Goal: Information Seeking & Learning: Learn about a topic

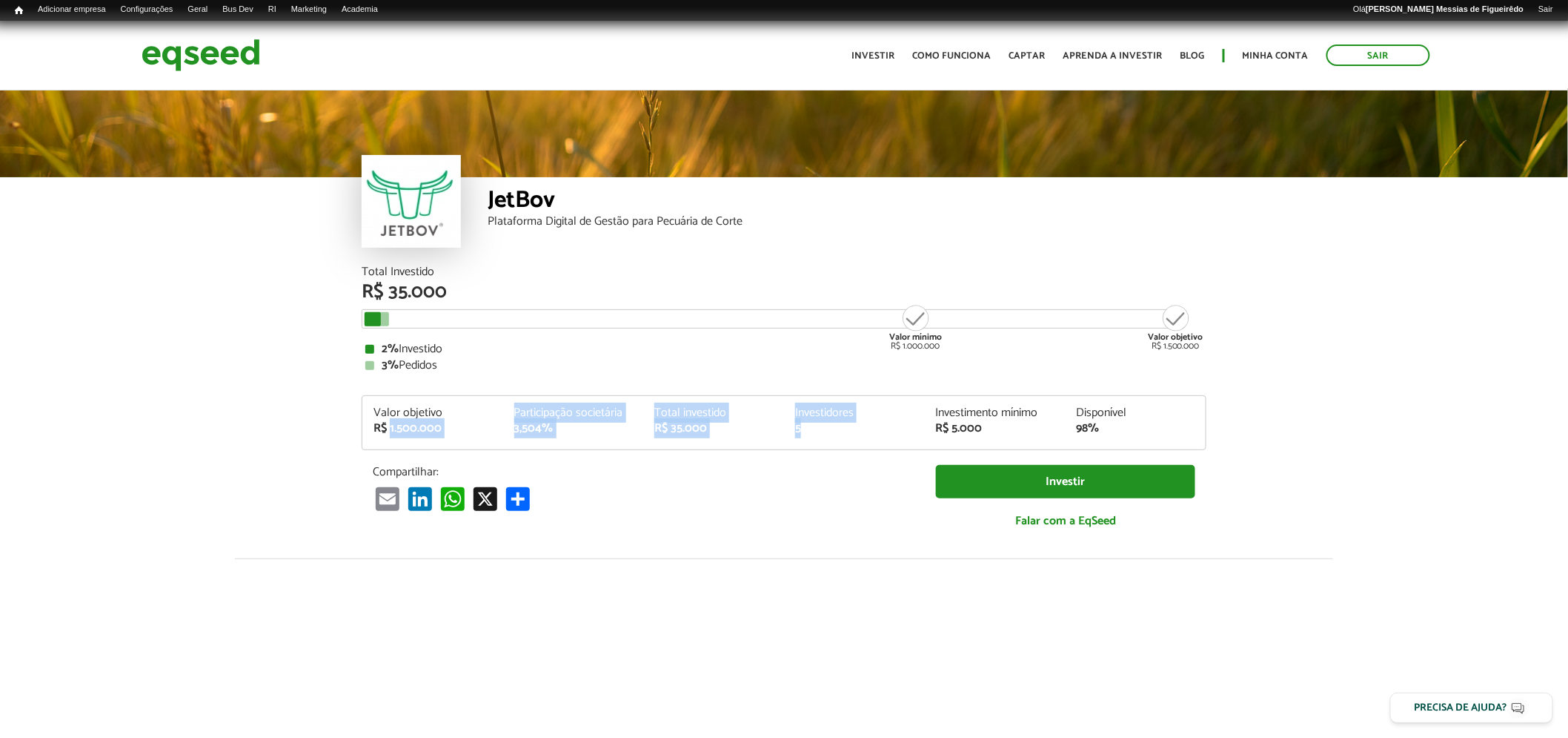
drag, startPoint x: 390, startPoint y: 427, endPoint x: 890, endPoint y: 427, distance: 500.0
click at [890, 427] on div "Valor objetivo R$ 1.500.000 Participação societária 3,504% Total investido R$ 3…" at bounding box center [784, 428] width 844 height 42
click at [890, 427] on div "5" at bounding box center [854, 428] width 119 height 12
drag, startPoint x: 365, startPoint y: 428, endPoint x: 442, endPoint y: 433, distance: 77.2
click at [589, 410] on div "Valor objetivo R$ 1.500.000 Participação societária 3,504% Total investido R$ 3…" at bounding box center [784, 428] width 844 height 42
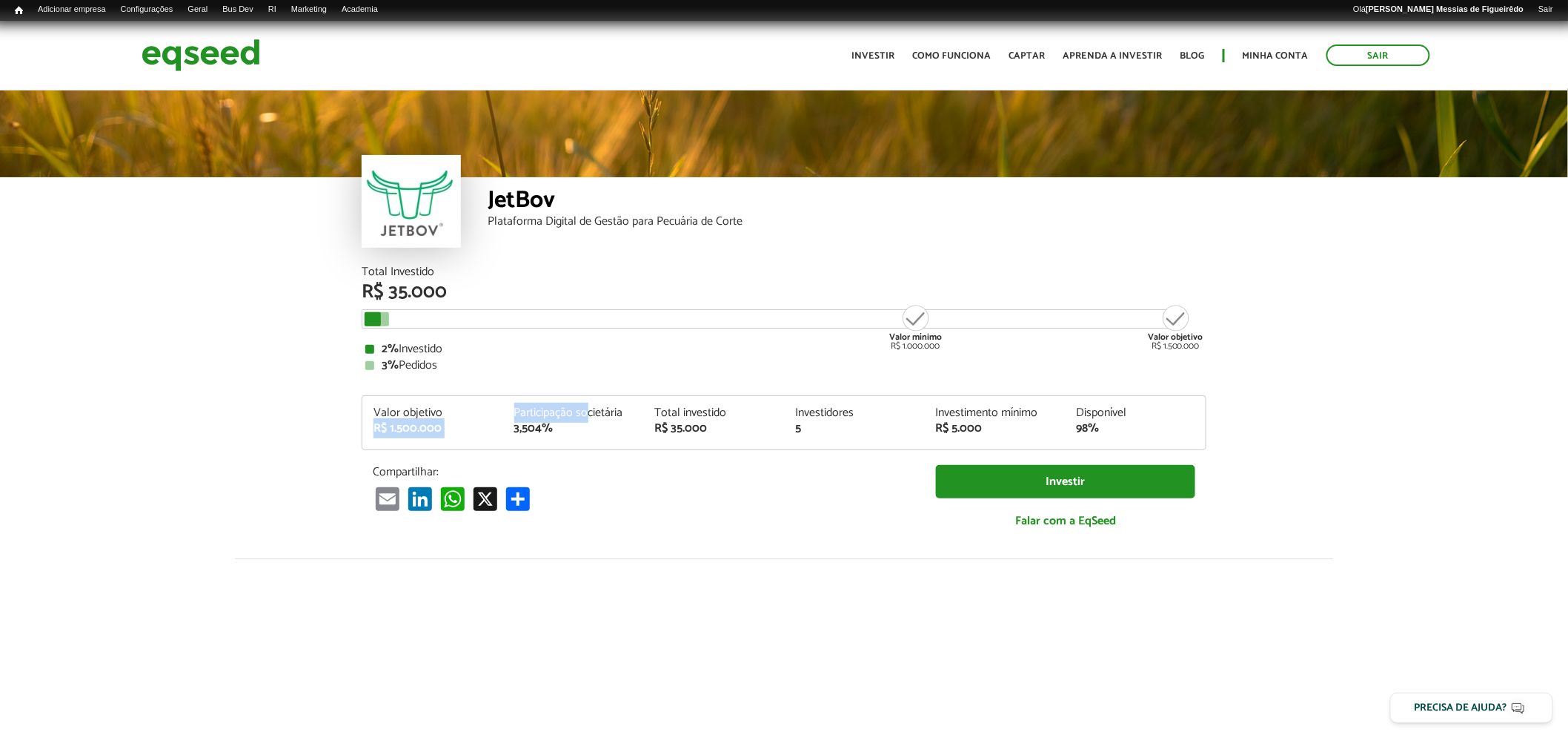
click at [411, 432] on div "R$ 1.500.000" at bounding box center [433, 428] width 119 height 12
click at [455, 432] on div "R$ 1.500.000" at bounding box center [433, 428] width 119 height 12
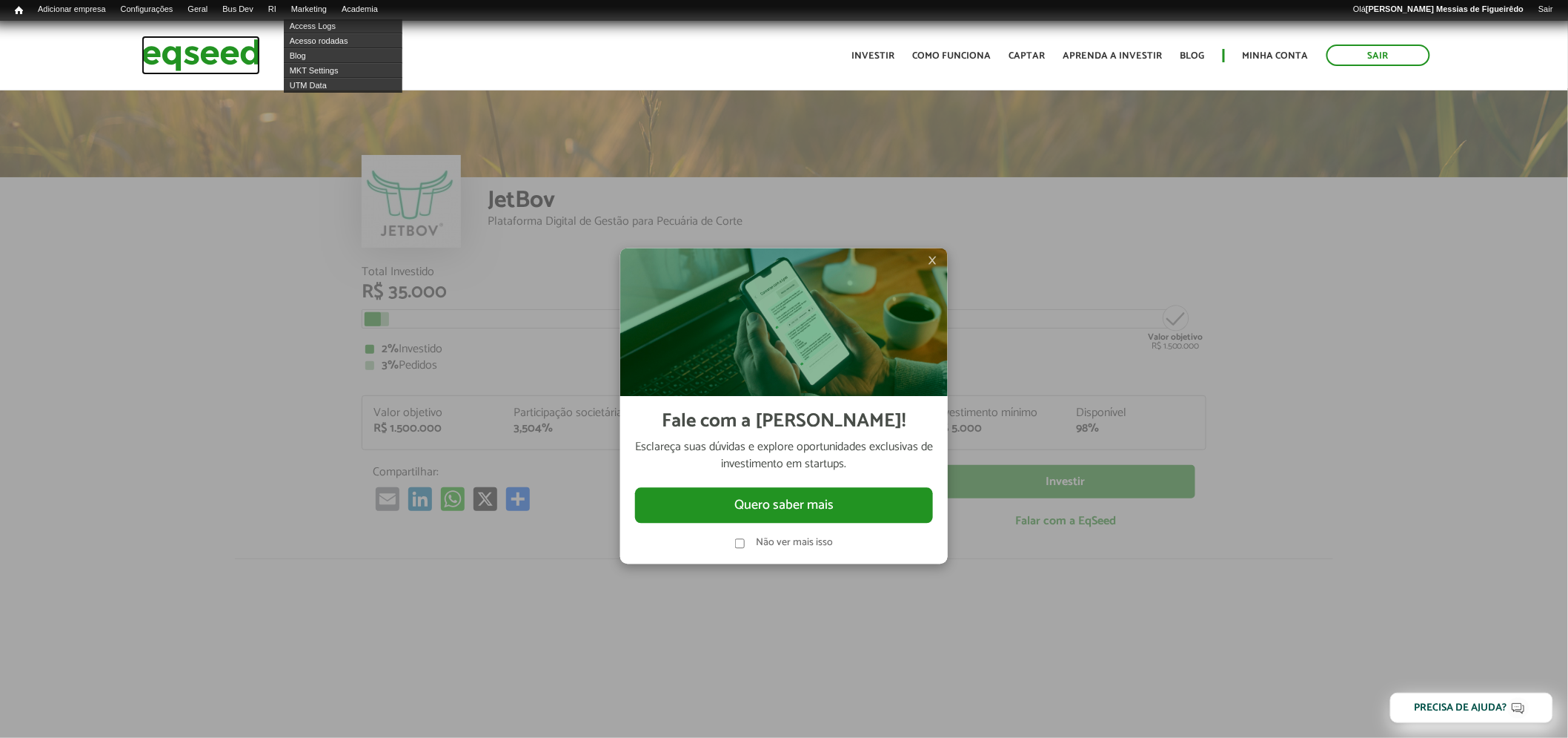
click at [213, 57] on img at bounding box center [201, 55] width 119 height 39
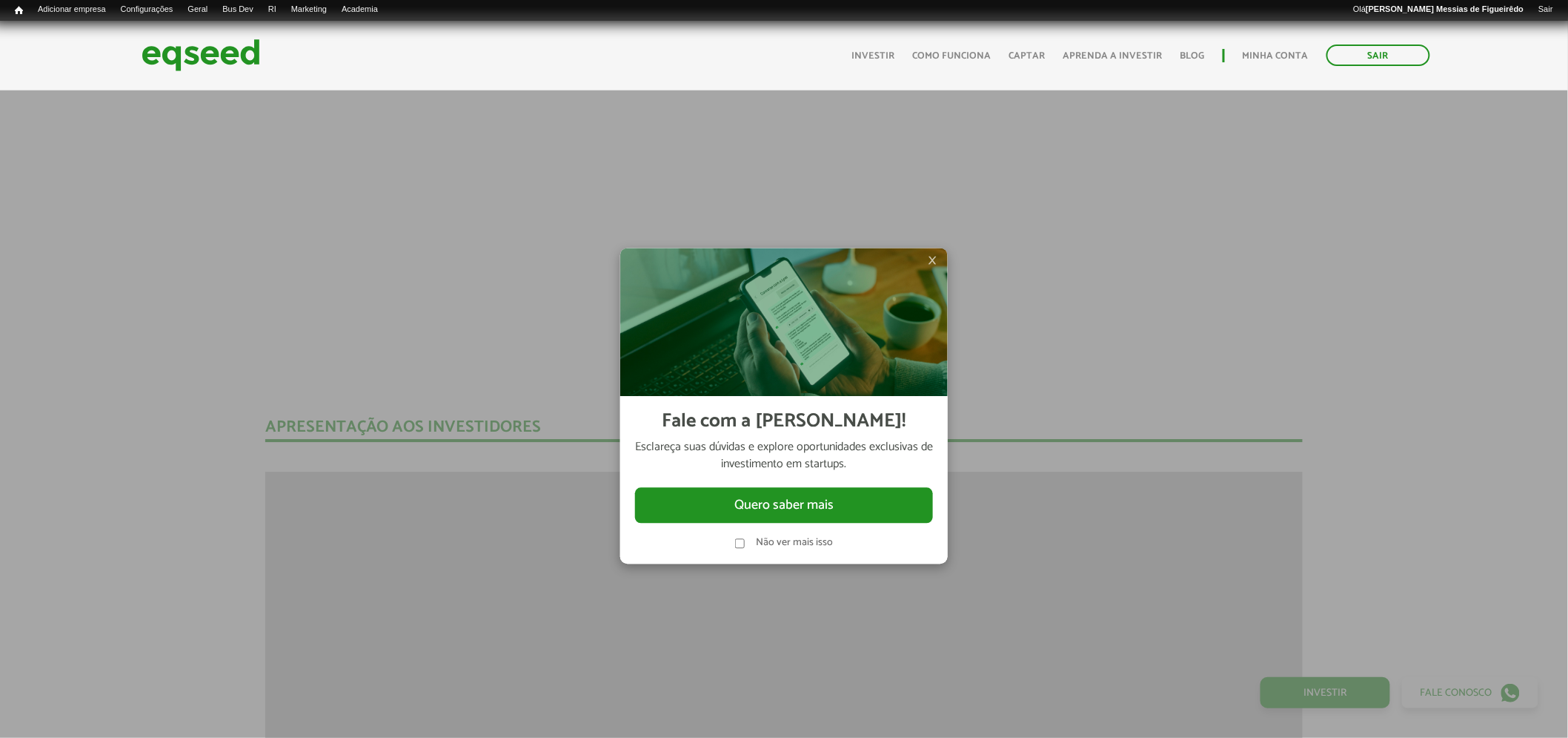
click at [936, 254] on span "×" at bounding box center [932, 260] width 9 height 18
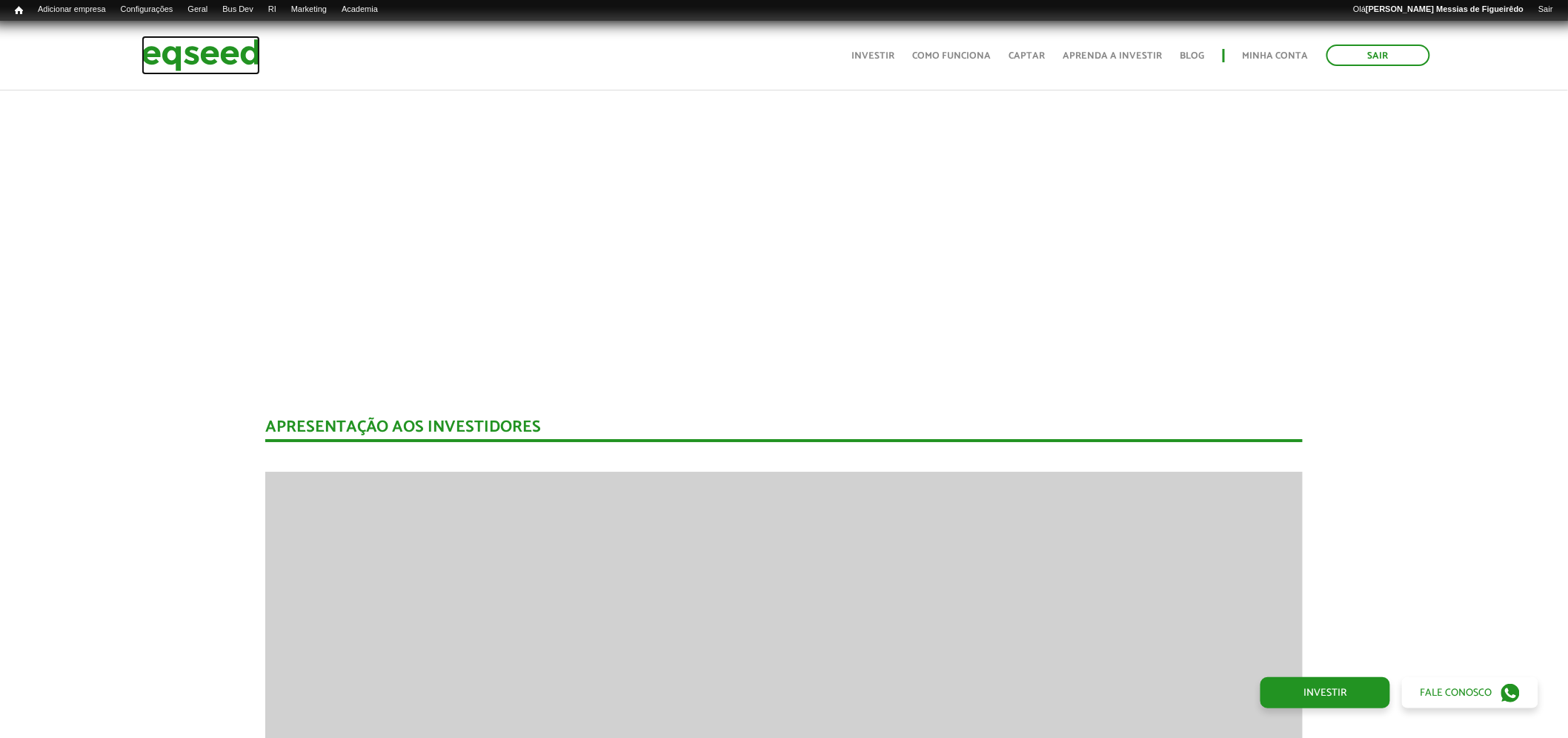
click at [212, 54] on img at bounding box center [201, 55] width 119 height 39
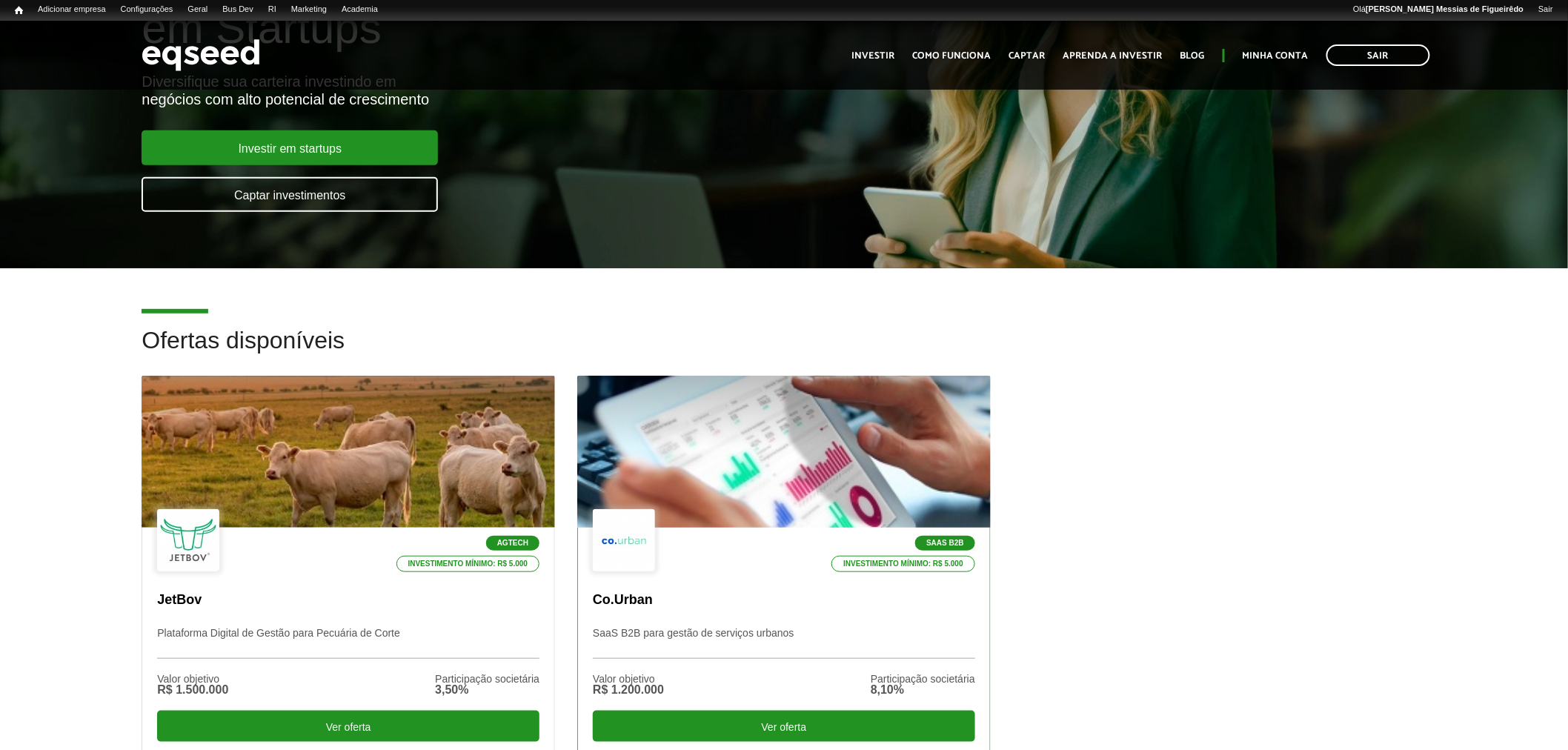
scroll to position [328, 0]
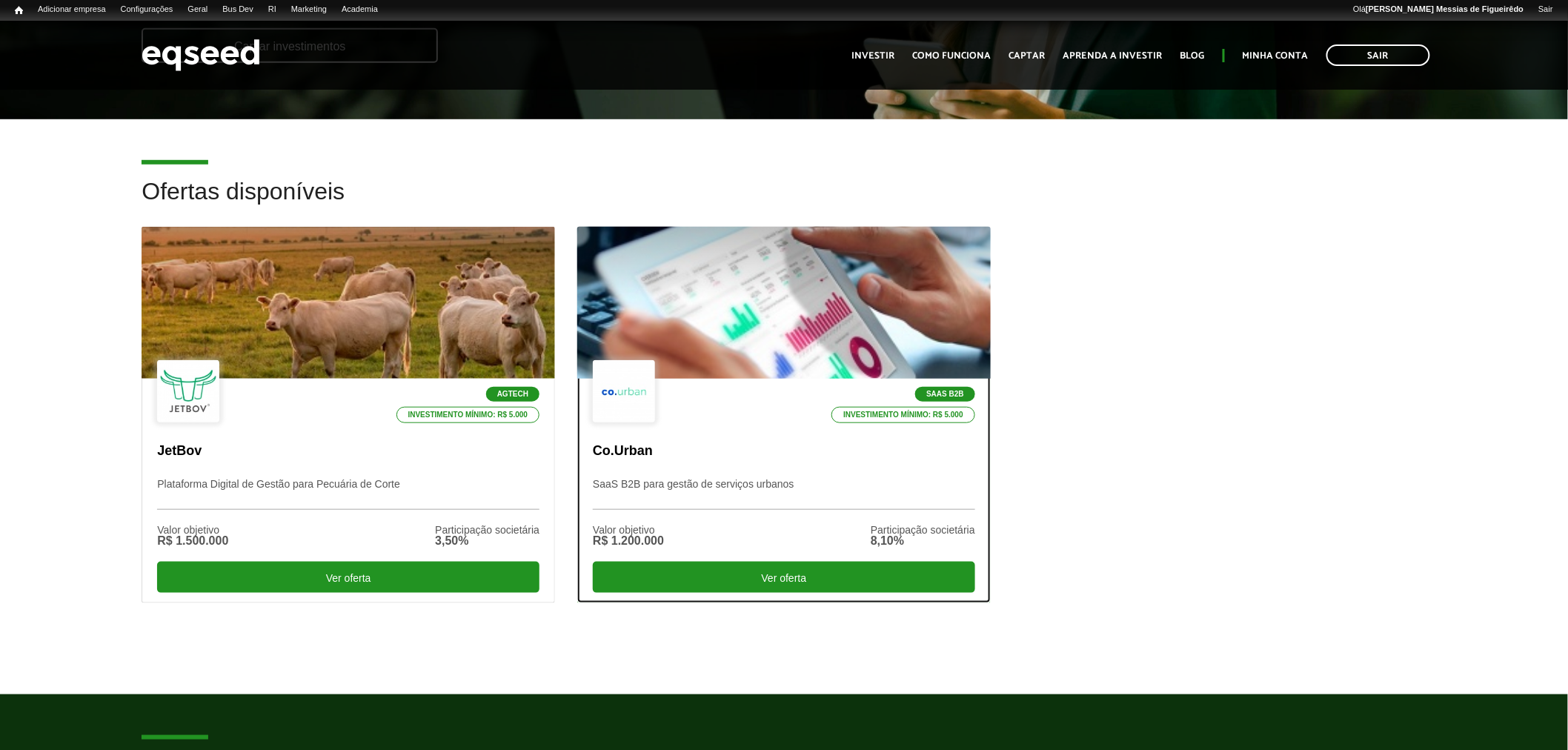
click at [742, 267] on div at bounding box center [784, 303] width 496 height 182
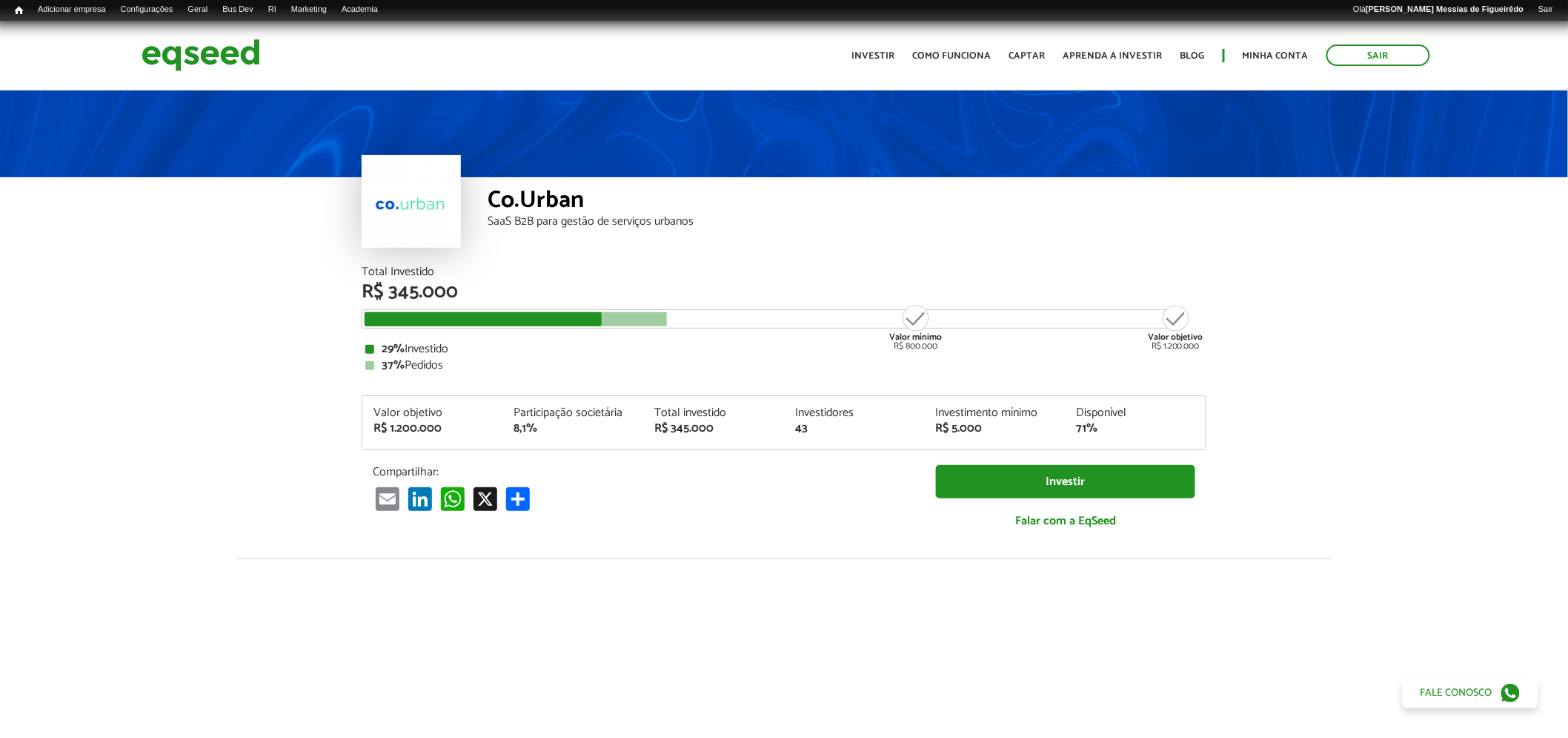
drag, startPoint x: 1146, startPoint y: 345, endPoint x: 1240, endPoint y: 358, distance: 94.9
click at [1240, 358] on article "Co.Urban SaaS B2B para gestão de serviços urbanos Total Investido R$ 345.000 Va…" at bounding box center [784, 576] width 1568 height 976
click at [1256, 394] on article "Co.Urban SaaS B2B para gestão de serviços urbanos Total Investido R$ 345.000 Va…" at bounding box center [784, 576] width 1568 height 976
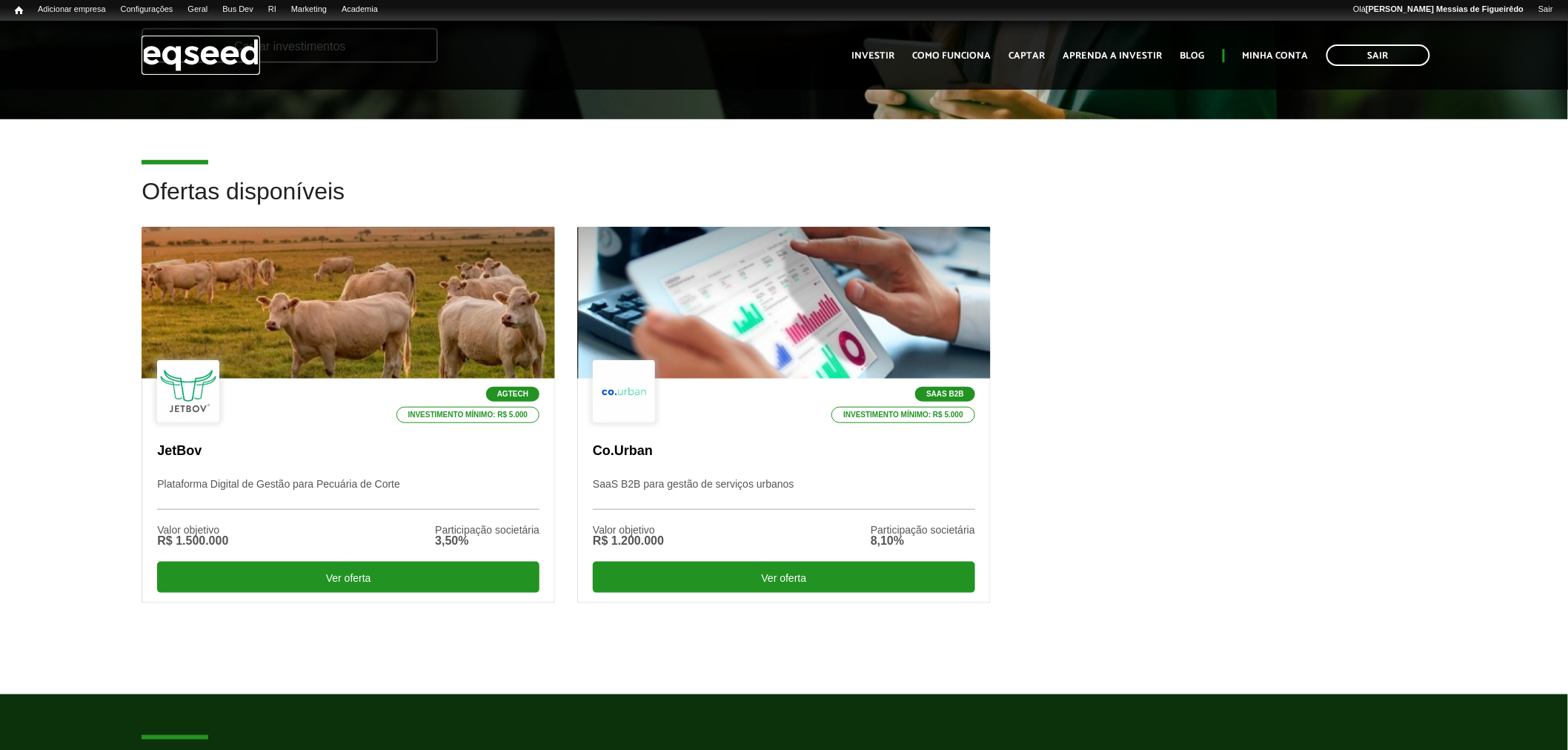
click at [219, 60] on img at bounding box center [201, 55] width 119 height 39
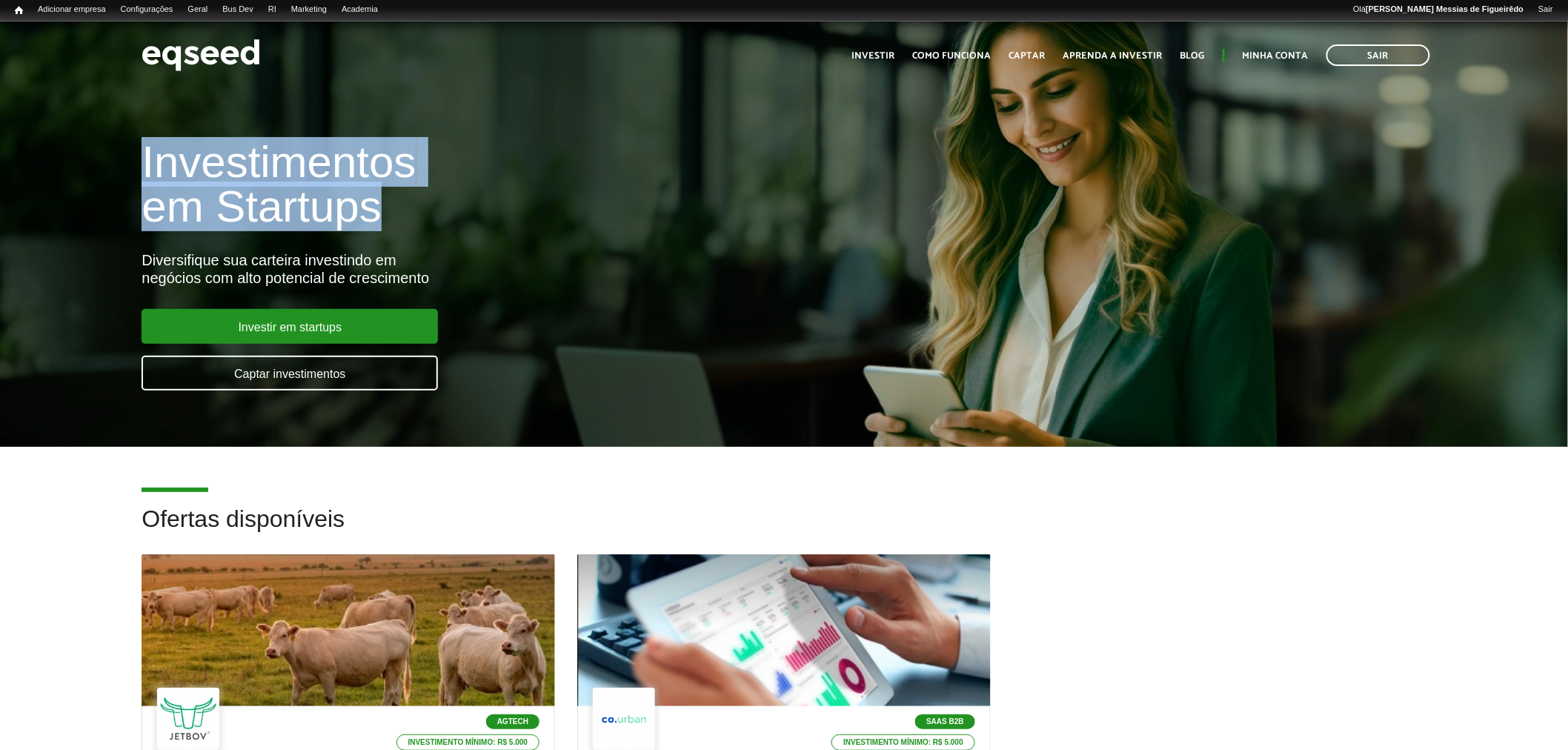
drag, startPoint x: 393, startPoint y: 195, endPoint x: 246, endPoint y: 162, distance: 150.7
click at [102, 141] on div "Investimentos em Startups Diversifique sua carteira investindo em negócios com …" at bounding box center [784, 256] width 1568 height 292
click at [246, 162] on h1 "Investimentos em Startups" at bounding box center [522, 184] width 761 height 89
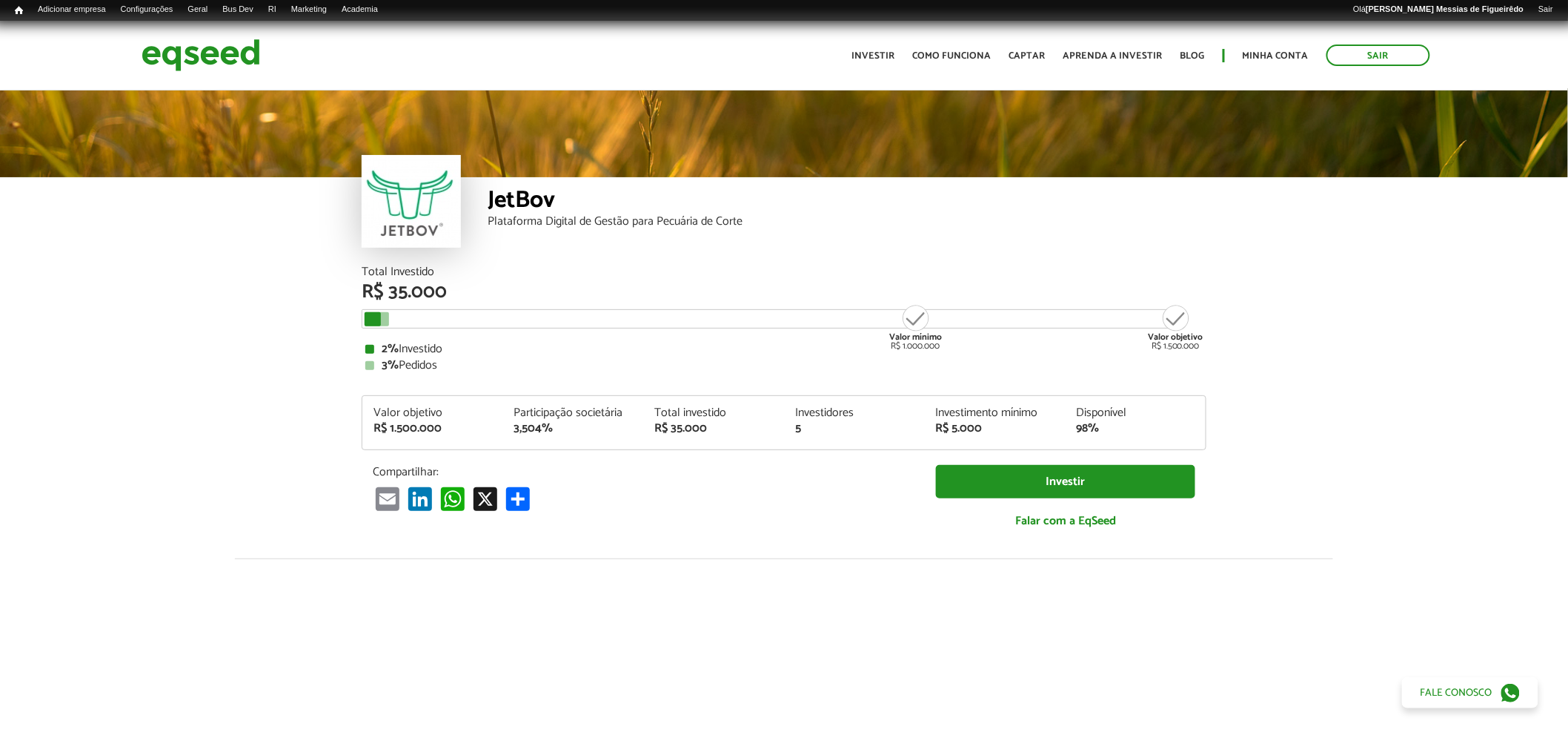
scroll to position [1748, 0]
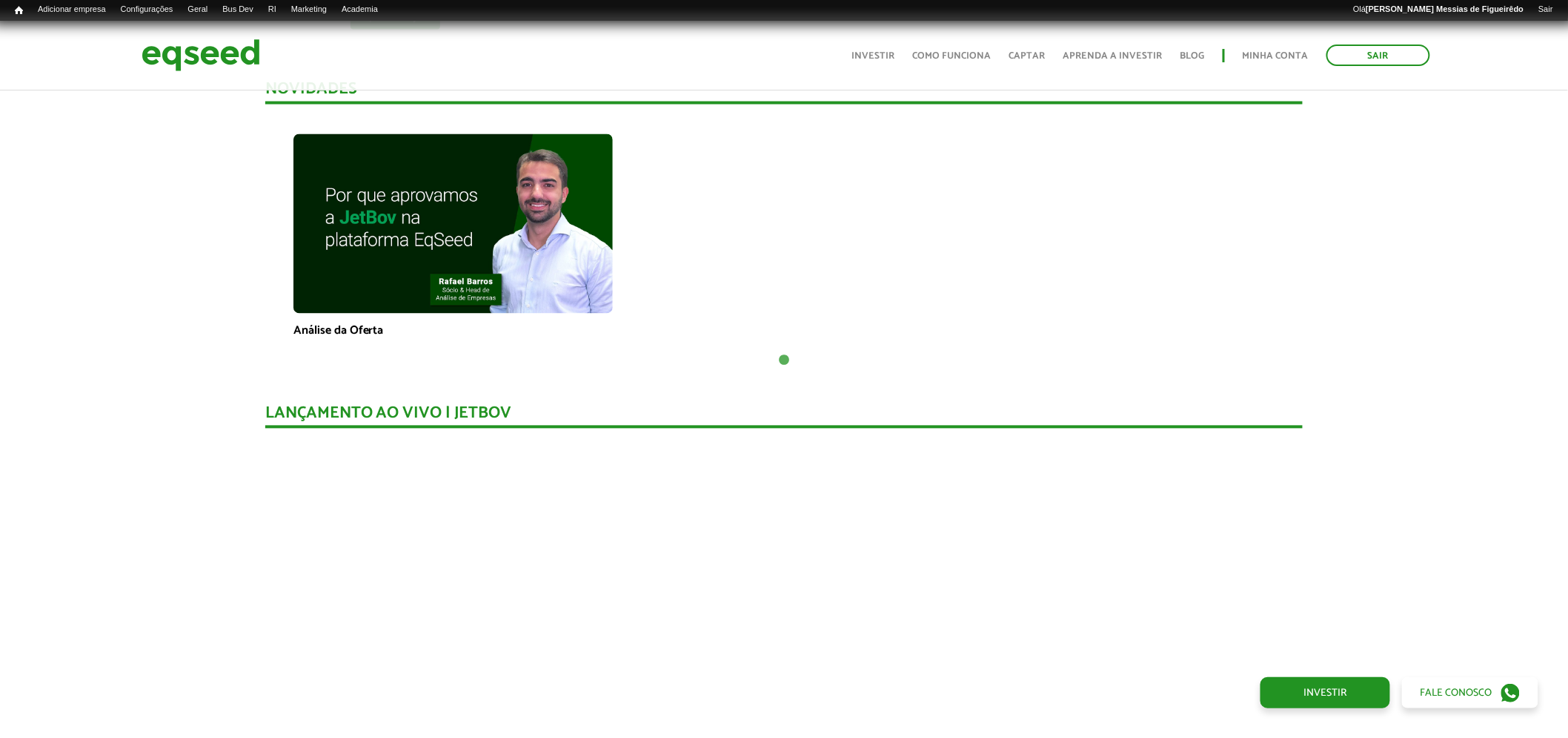
scroll to position [1095, 0]
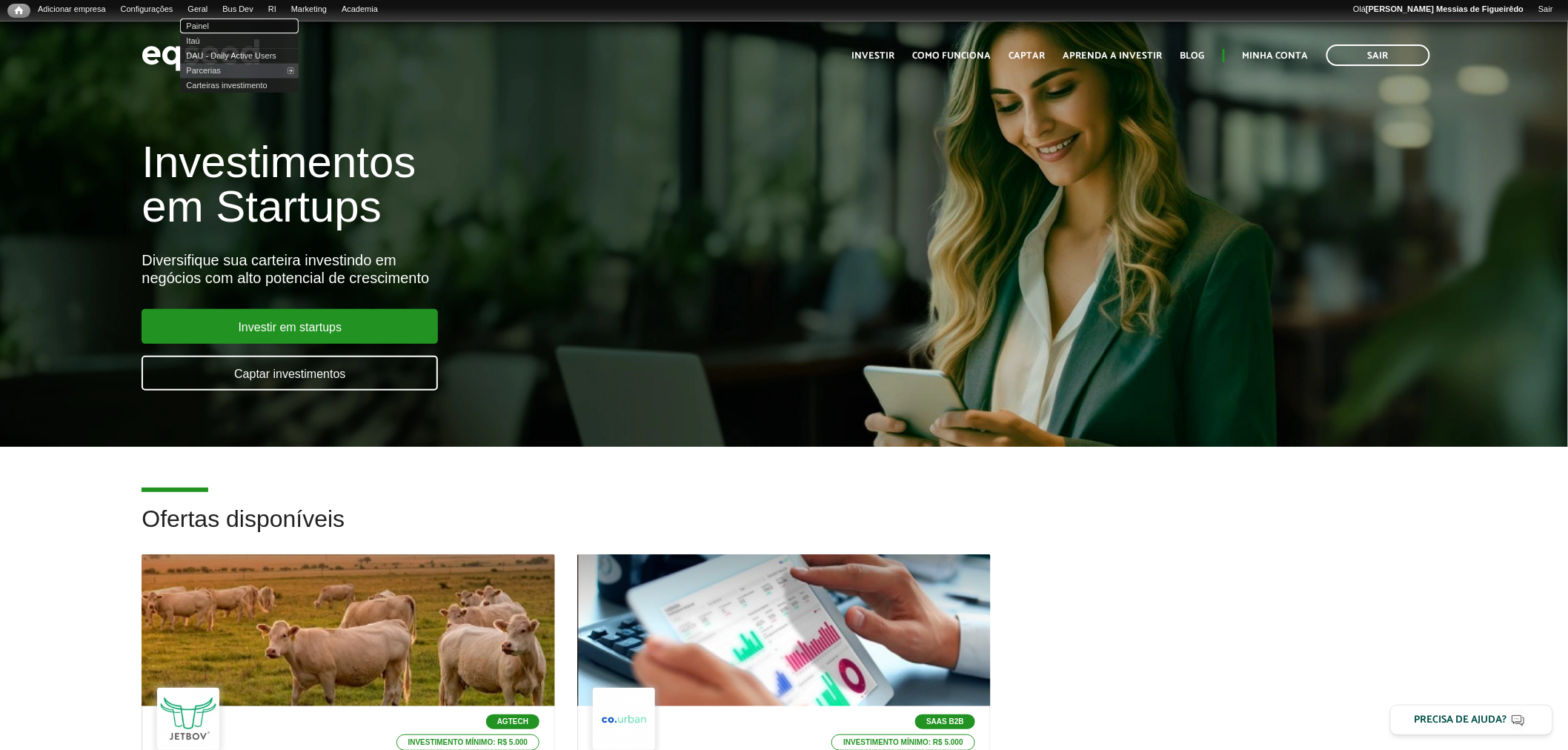
click at [212, 27] on link "Painel" at bounding box center [239, 25] width 119 height 14
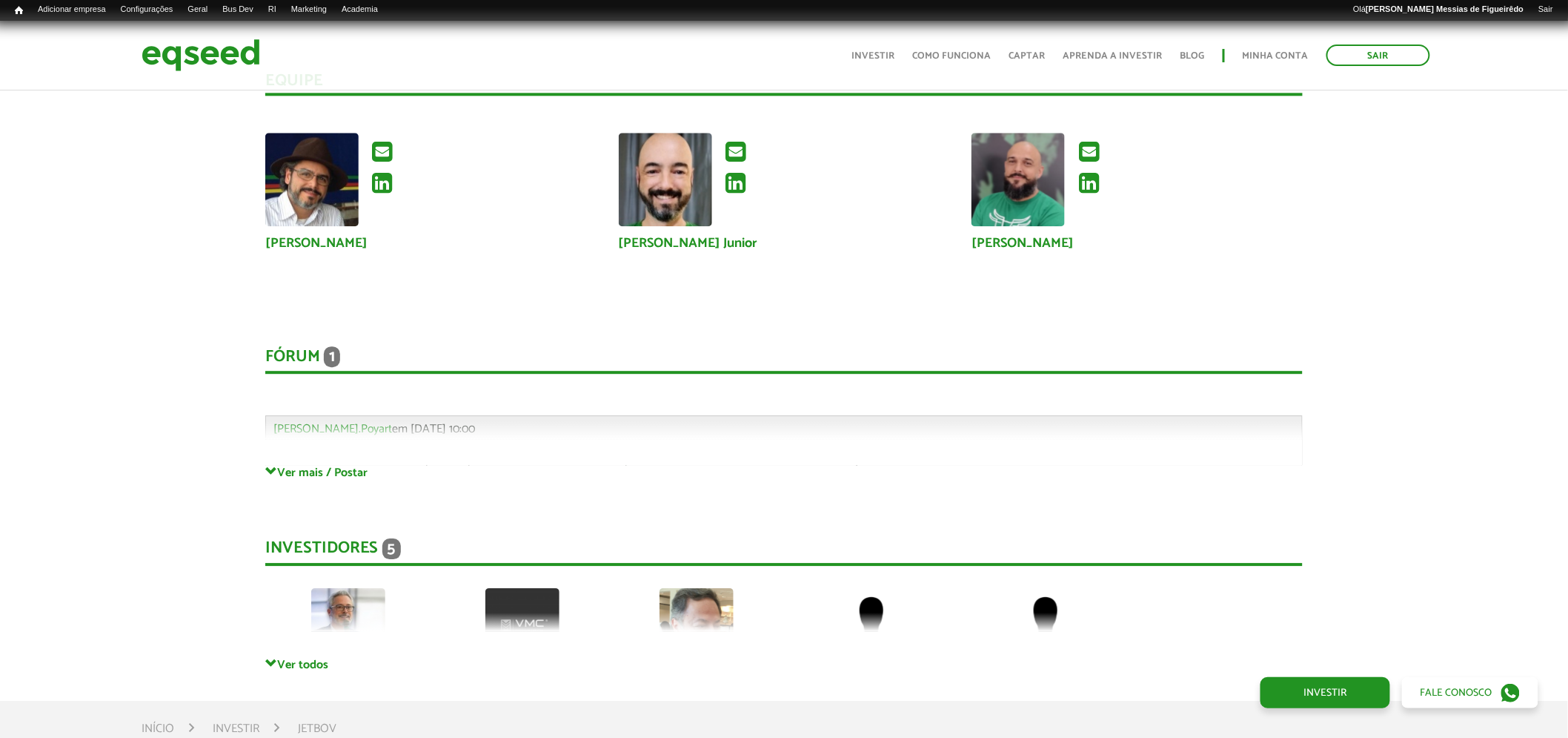
scroll to position [3914, 0]
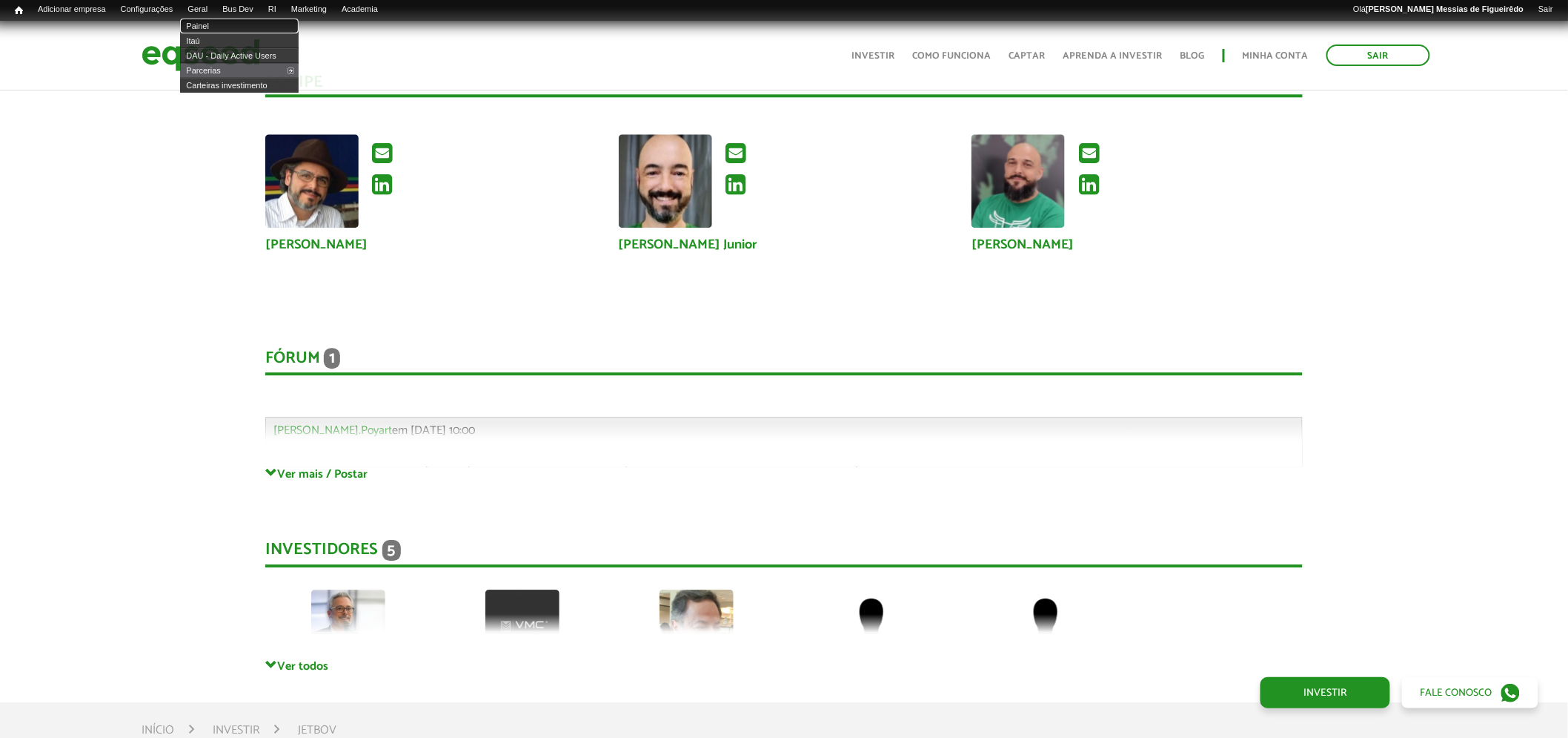
click at [211, 24] on link "Painel" at bounding box center [239, 25] width 119 height 14
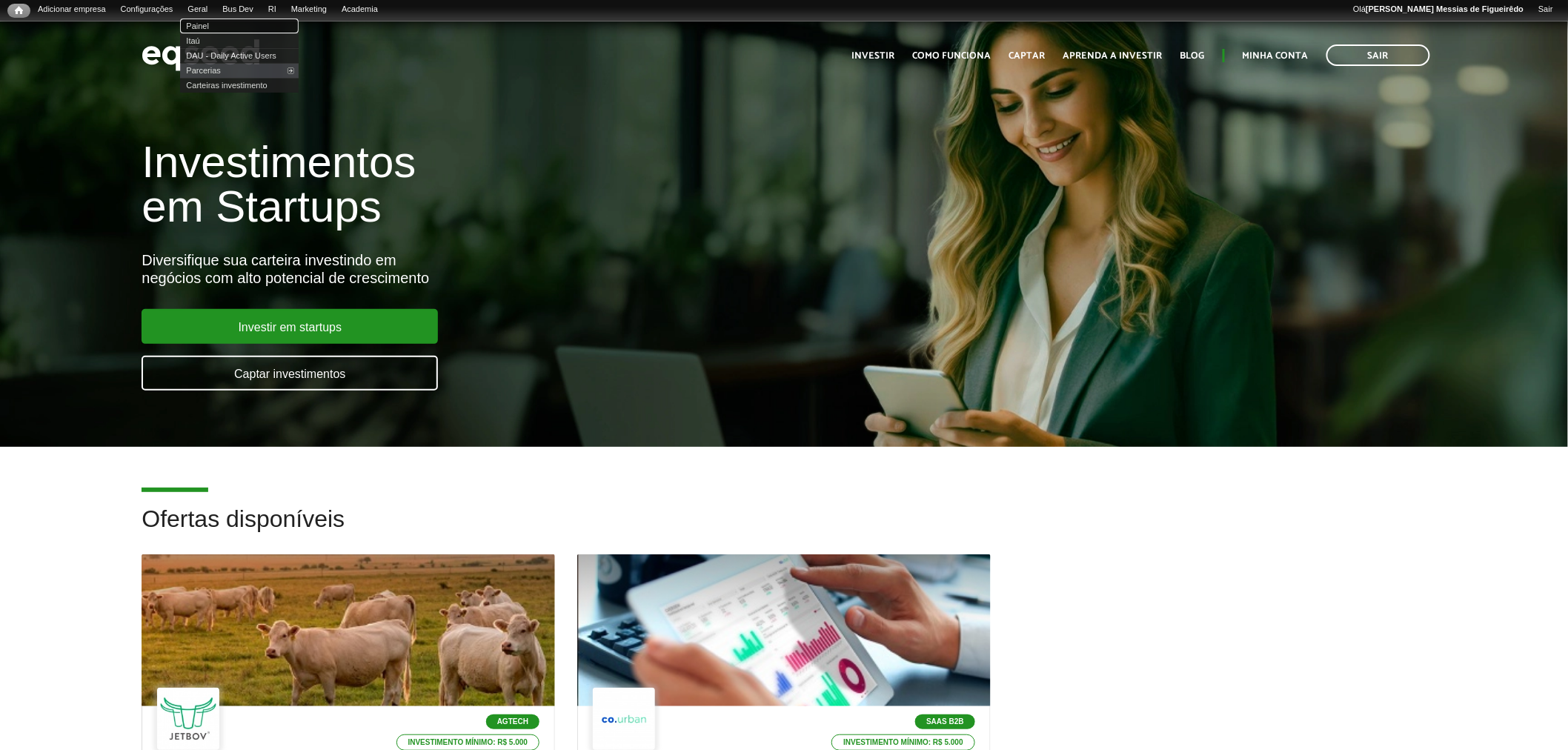
click at [216, 23] on link "Painel" at bounding box center [239, 25] width 119 height 14
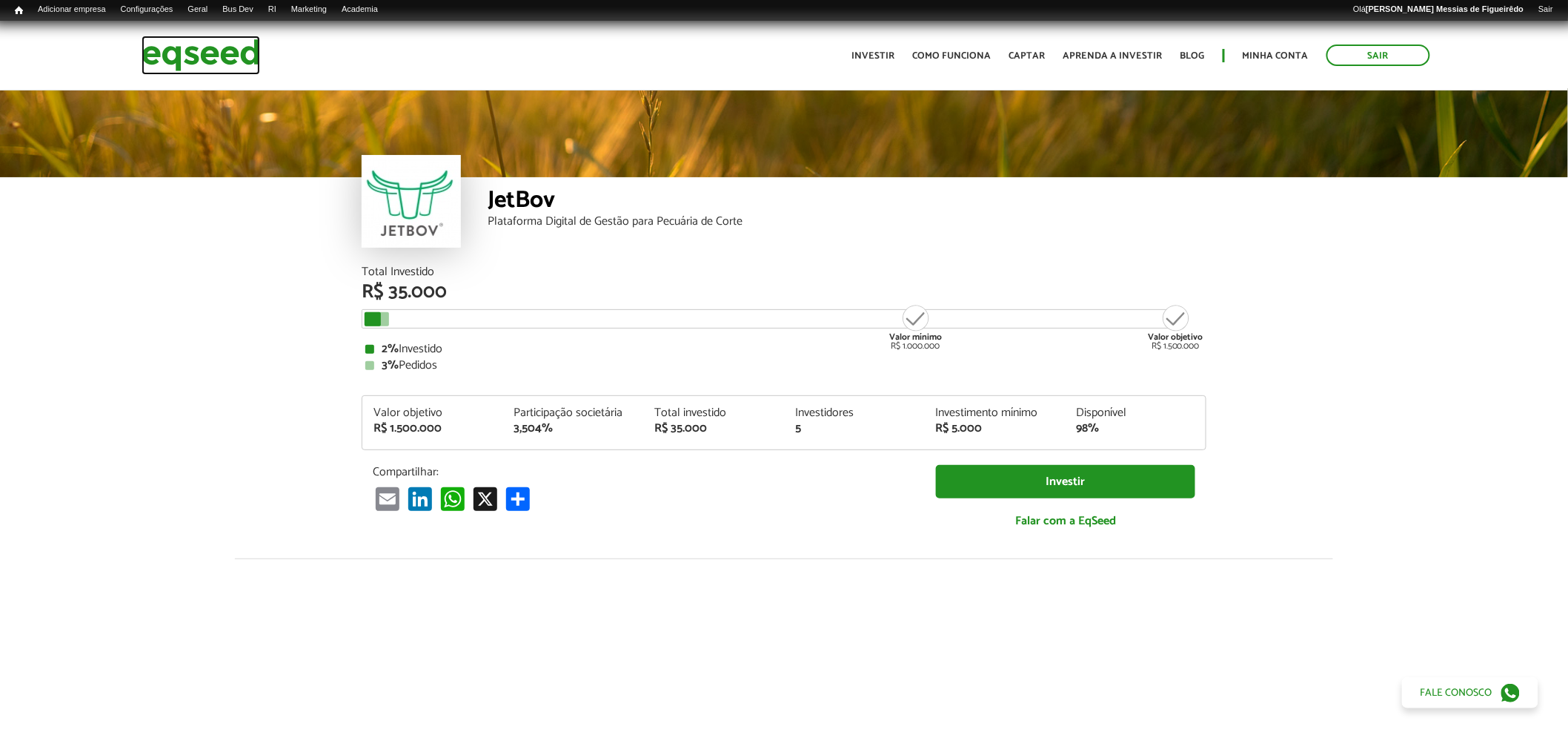
click at [214, 58] on img at bounding box center [201, 55] width 119 height 39
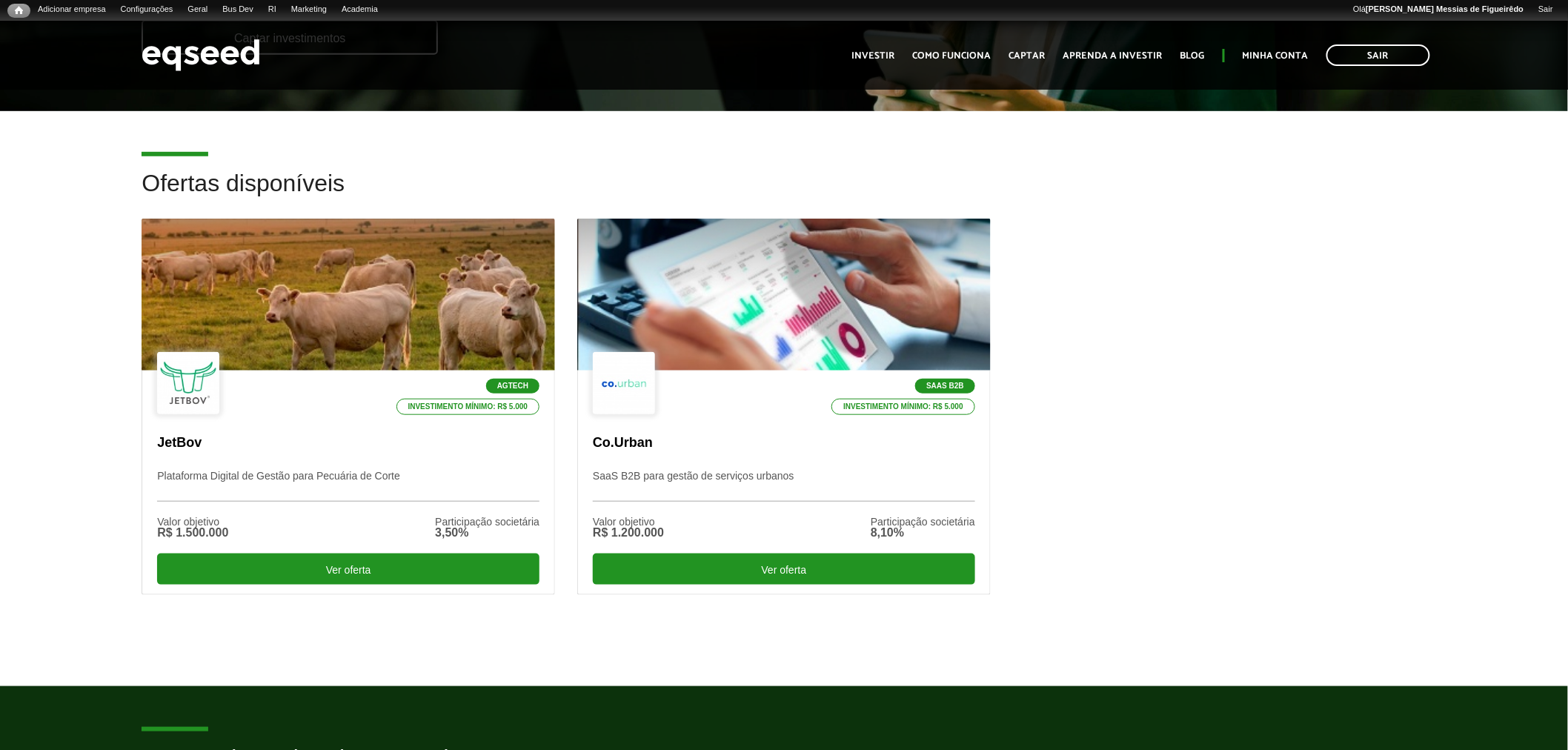
scroll to position [331, 0]
